Goal: Find contact information: Find specific fact

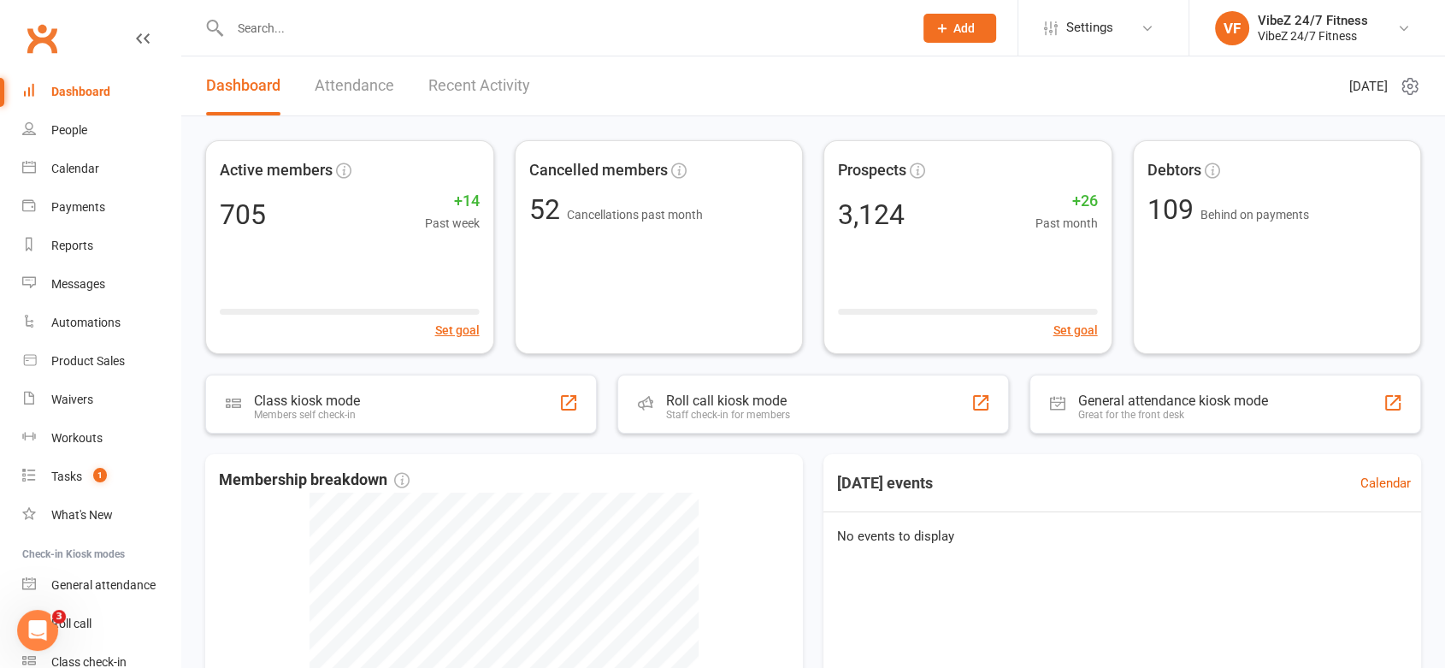
click at [454, 80] on link "Recent Activity" at bounding box center [480, 85] width 102 height 59
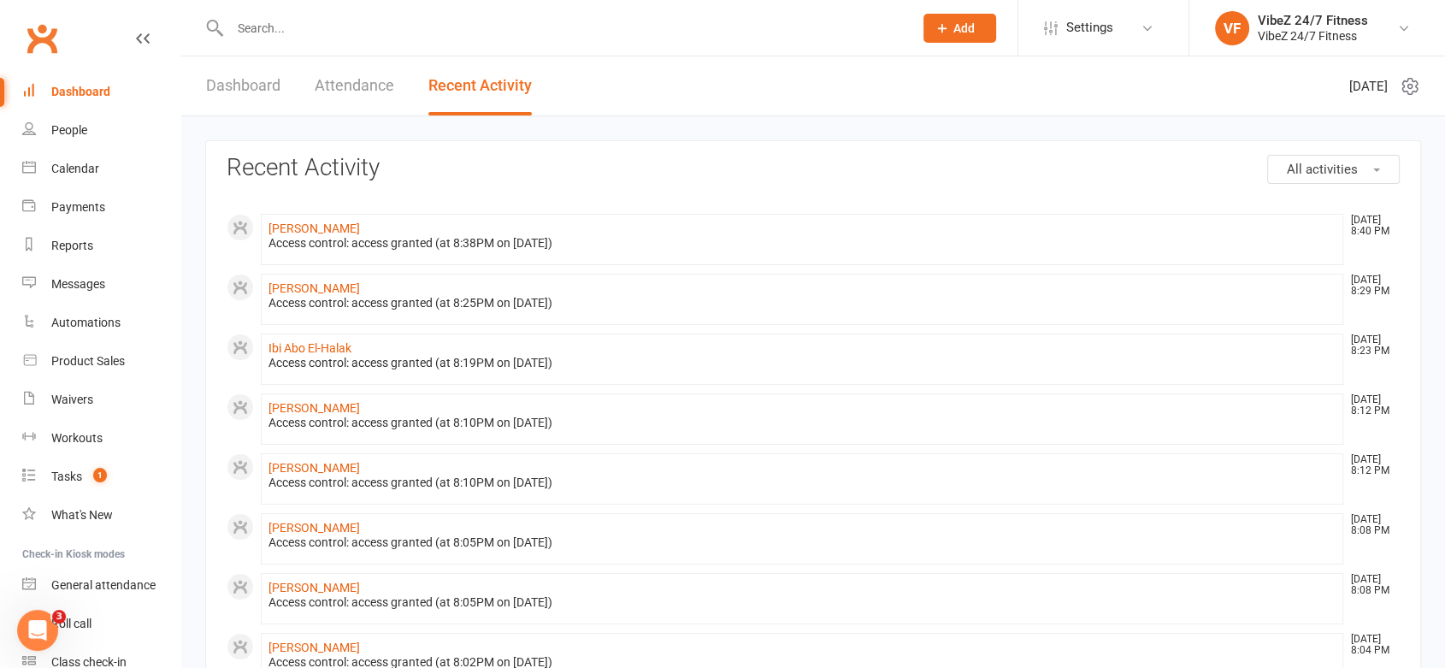
click at [346, 38] on input "text" at bounding box center [563, 28] width 677 height 24
click at [263, 79] on link "Dashboard" at bounding box center [243, 85] width 74 height 59
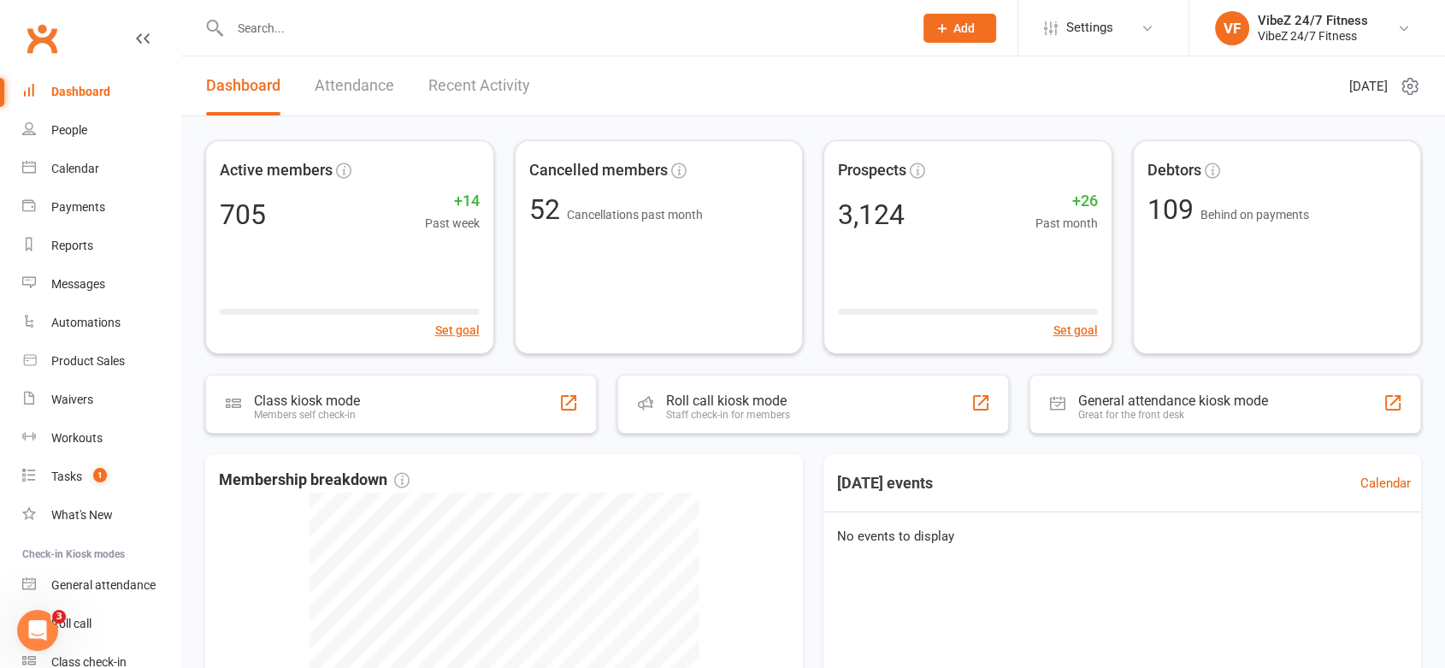
click at [526, 108] on link "Recent Activity" at bounding box center [480, 85] width 102 height 59
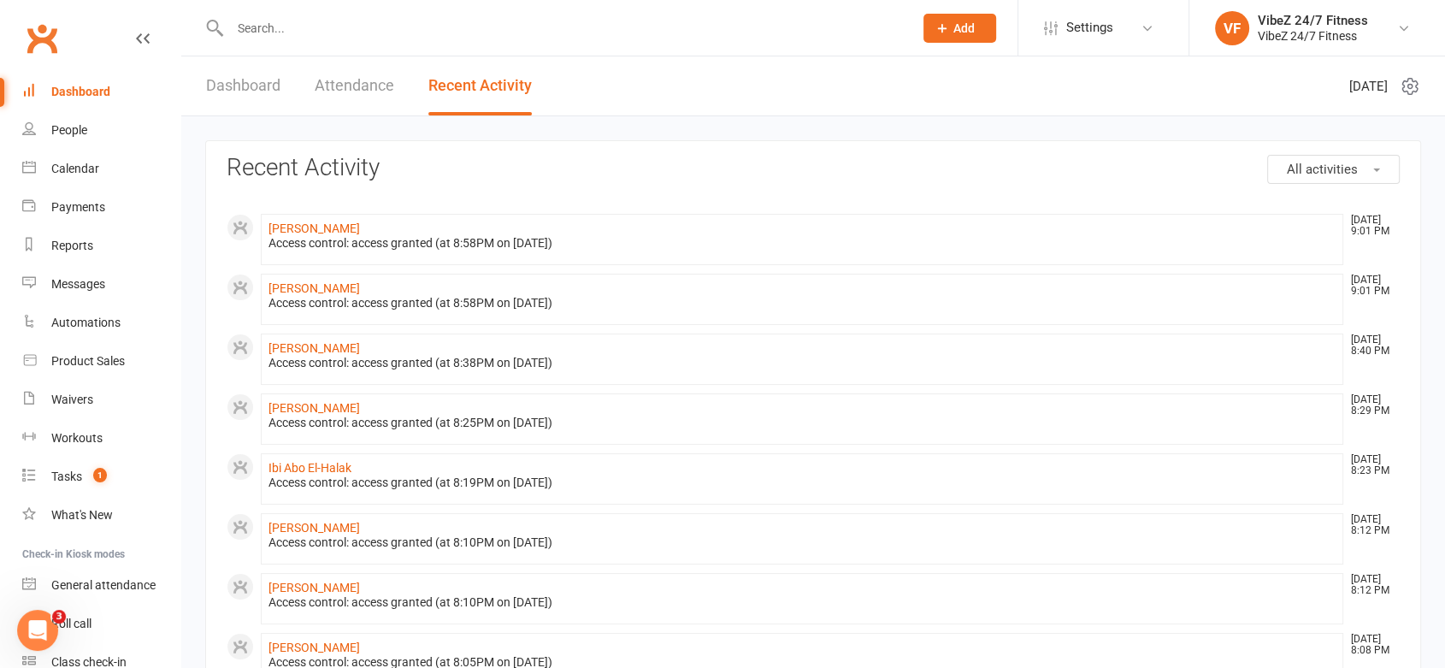
click at [327, 26] on input "text" at bounding box center [563, 28] width 677 height 24
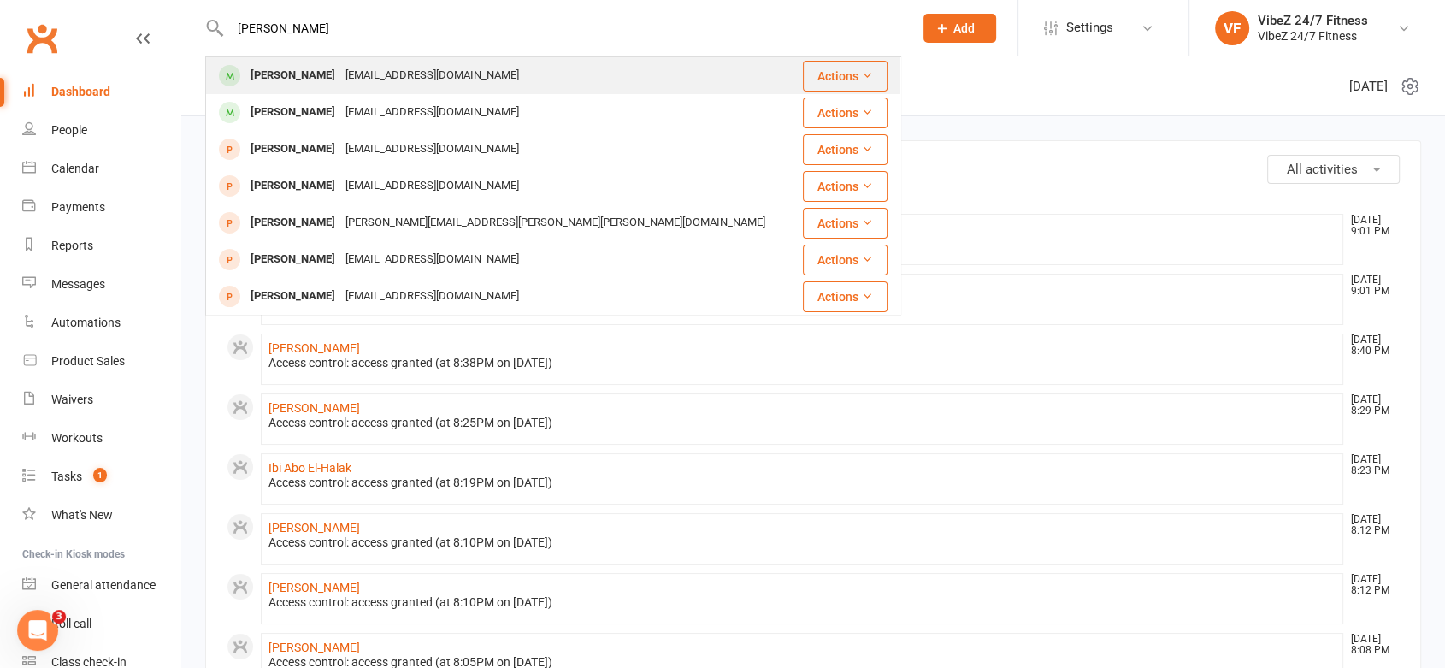
type input "[PERSON_NAME]"
click at [340, 73] on div "[EMAIL_ADDRESS][DOMAIN_NAME]" at bounding box center [432, 75] width 184 height 25
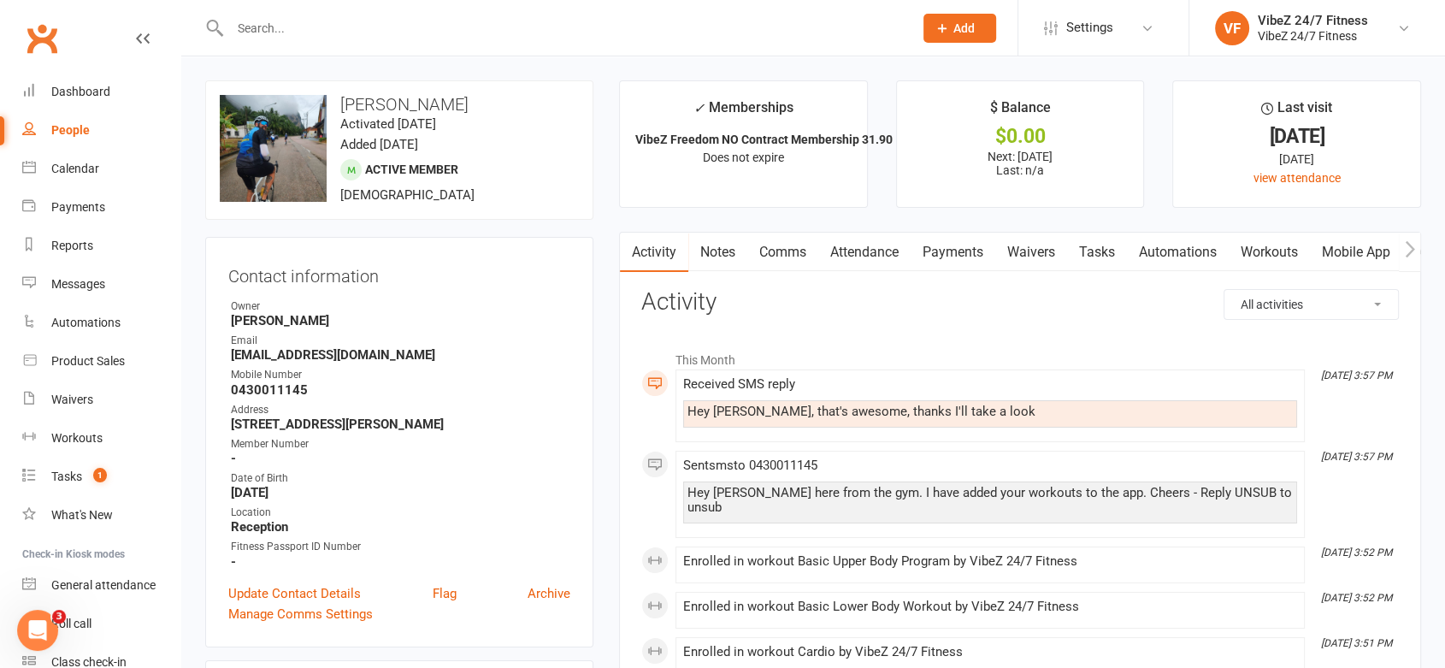
click at [292, 344] on div "Email" at bounding box center [401, 341] width 340 height 16
click at [310, 351] on strong "[EMAIL_ADDRESS][DOMAIN_NAME]" at bounding box center [401, 354] width 340 height 15
click at [363, 361] on strong "[EMAIL_ADDRESS][DOMAIN_NAME]" at bounding box center [401, 354] width 340 height 15
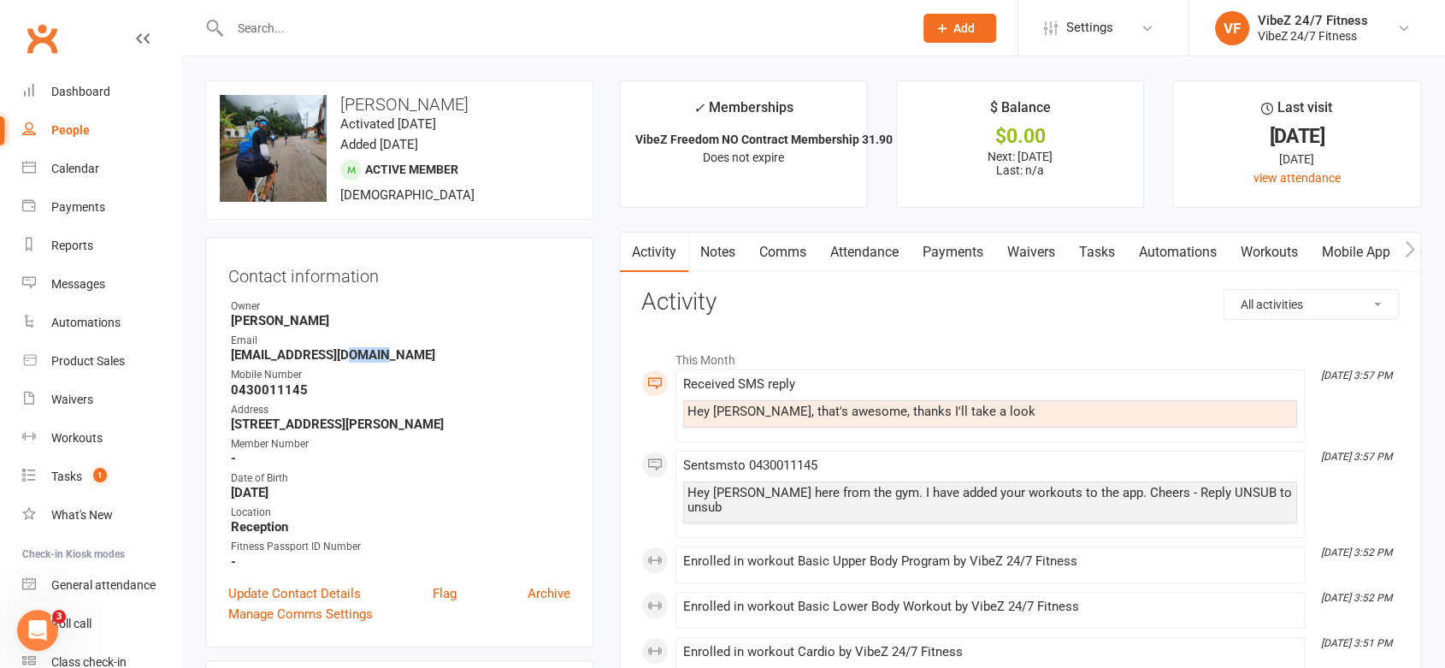
click at [363, 361] on strong "[EMAIL_ADDRESS][DOMAIN_NAME]" at bounding box center [401, 354] width 340 height 15
copy render-form-field "[EMAIL_ADDRESS][DOMAIN_NAME]"
click at [84, 97] on div "Dashboard" at bounding box center [80, 92] width 59 height 14
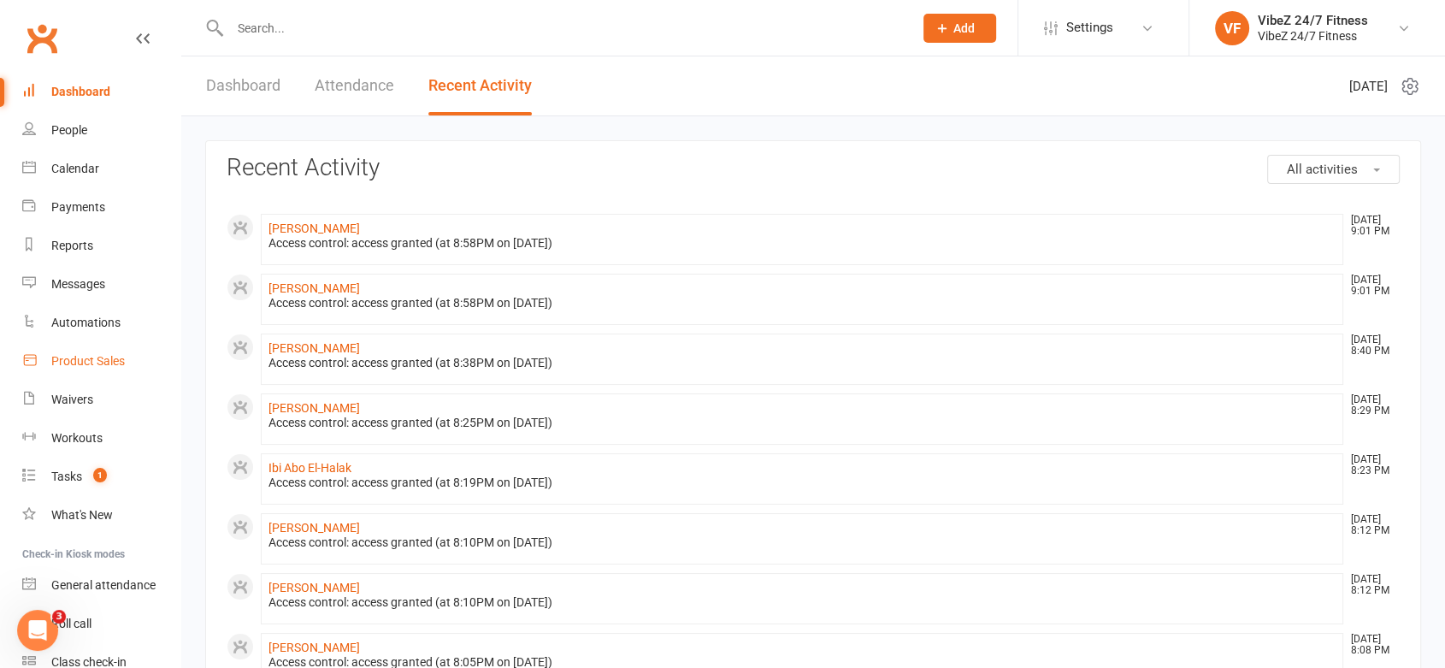
click at [92, 366] on div "Product Sales" at bounding box center [88, 361] width 74 height 14
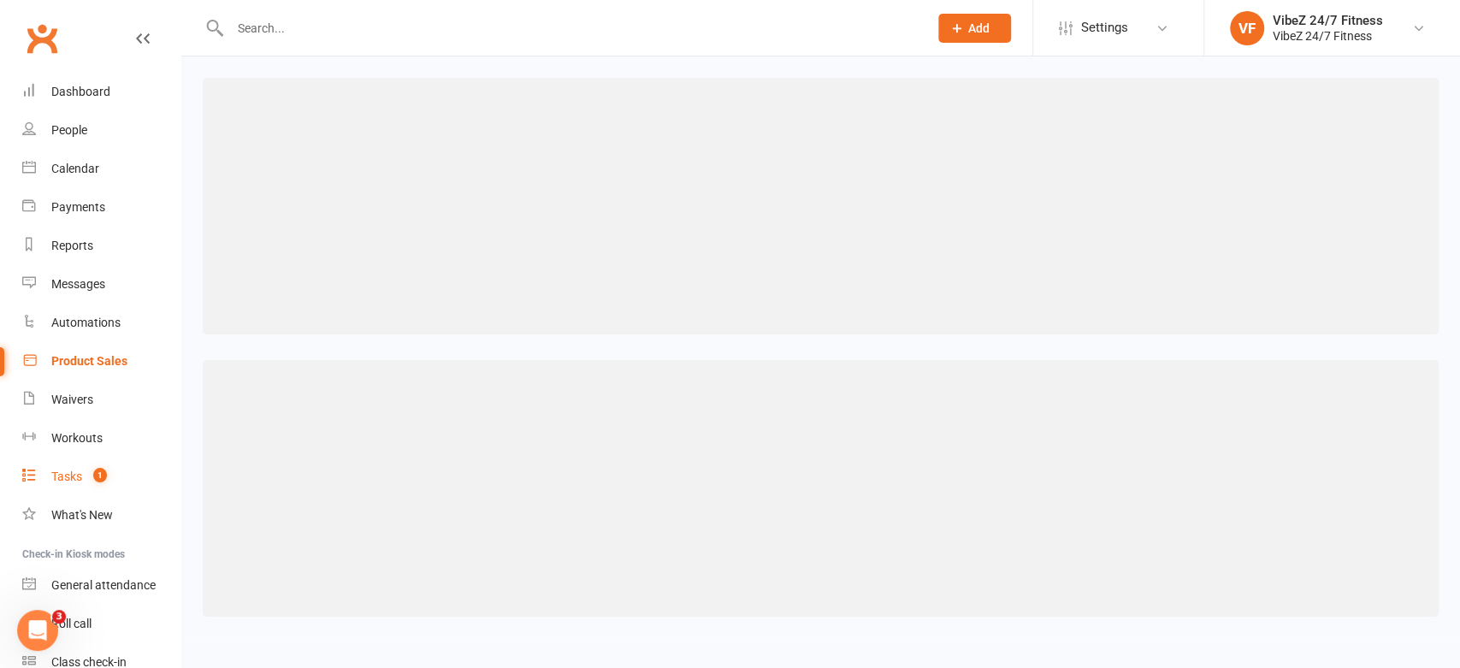
select select "100"
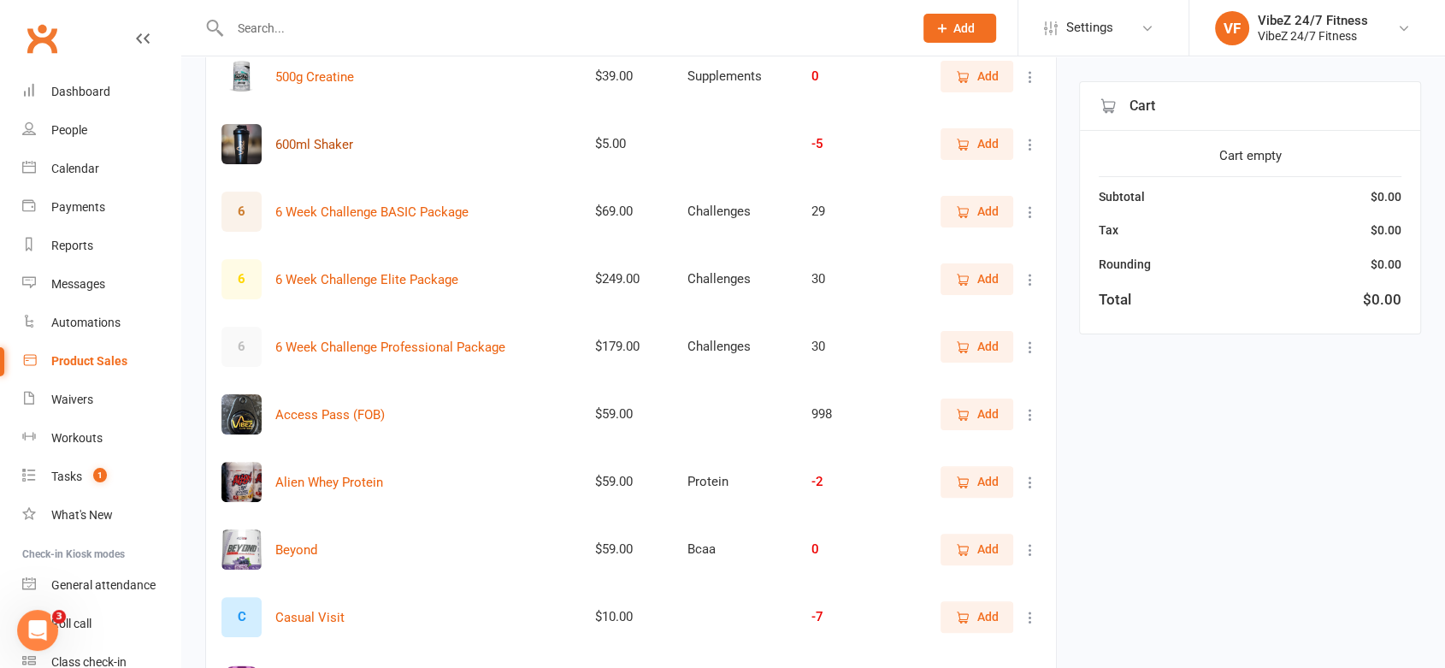
scroll to position [475, 0]
